Goal: Task Accomplishment & Management: Manage account settings

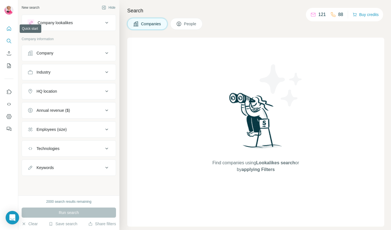
click at [7, 29] on icon "Quick start" at bounding box center [9, 29] width 6 height 6
click at [10, 65] on icon "My lists" at bounding box center [9, 66] width 3 height 4
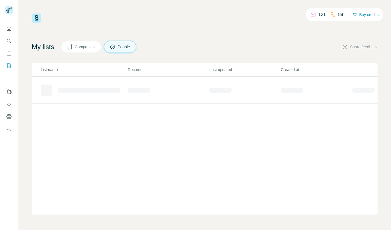
click at [93, 47] on span "Companies" at bounding box center [85, 47] width 21 height 6
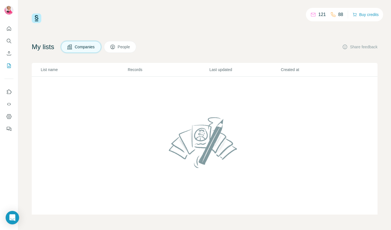
click at [124, 47] on span "People" at bounding box center [124, 47] width 13 height 6
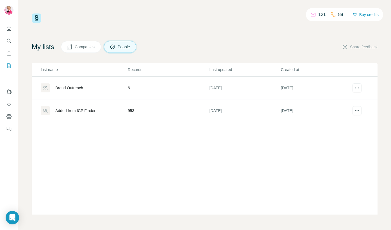
click at [85, 115] on td "Added from ICP Finder" at bounding box center [80, 110] width 96 height 23
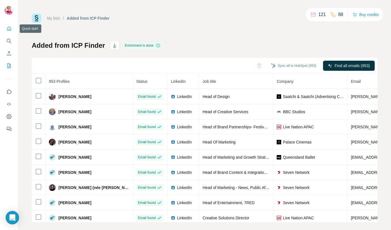
click at [9, 28] on icon "Quick start" at bounding box center [9, 29] width 6 height 6
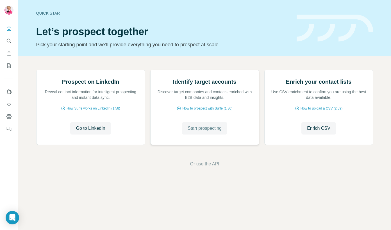
click at [196, 135] on button "Start prospecting" at bounding box center [204, 128] width 45 height 12
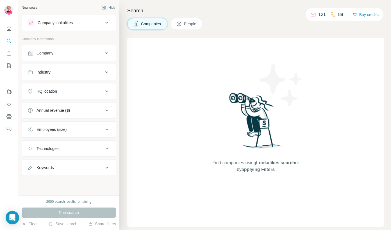
click at [66, 71] on div "Industry" at bounding box center [66, 72] width 76 height 6
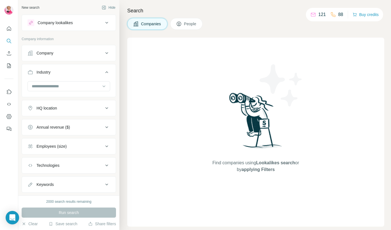
click at [66, 71] on div "Industry" at bounding box center [66, 72] width 76 height 6
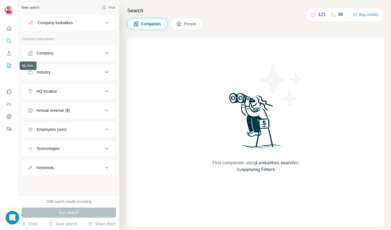
click at [9, 65] on icon "My lists" at bounding box center [9, 66] width 6 height 6
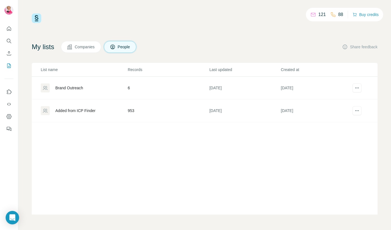
click at [88, 112] on div "Added from ICP Finder" at bounding box center [75, 111] width 40 height 6
